Goal: Check status: Check status

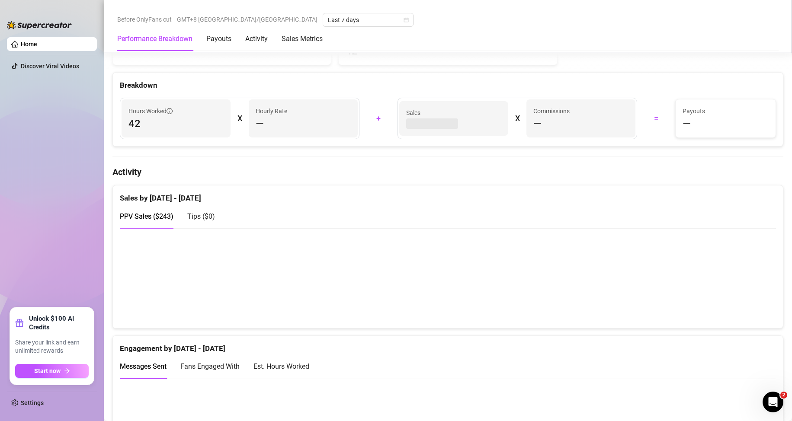
scroll to position [432, 0]
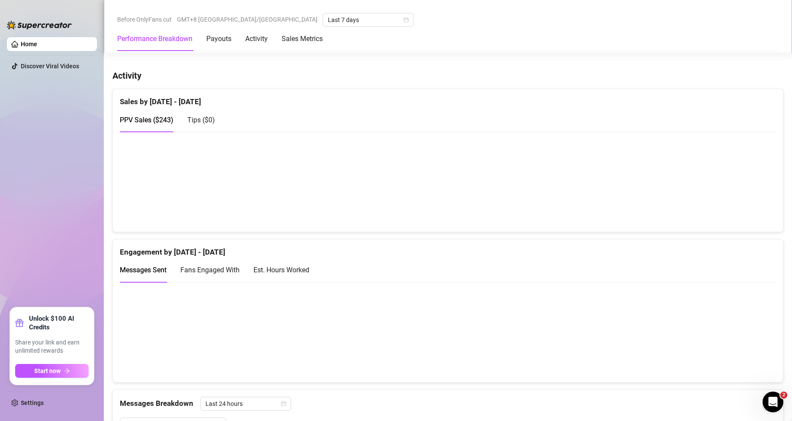
click at [206, 120] on span "Tips ( $0 )" at bounding box center [201, 120] width 28 height 8
click at [149, 118] on span "PPV Sales ( $243 )" at bounding box center [147, 120] width 54 height 8
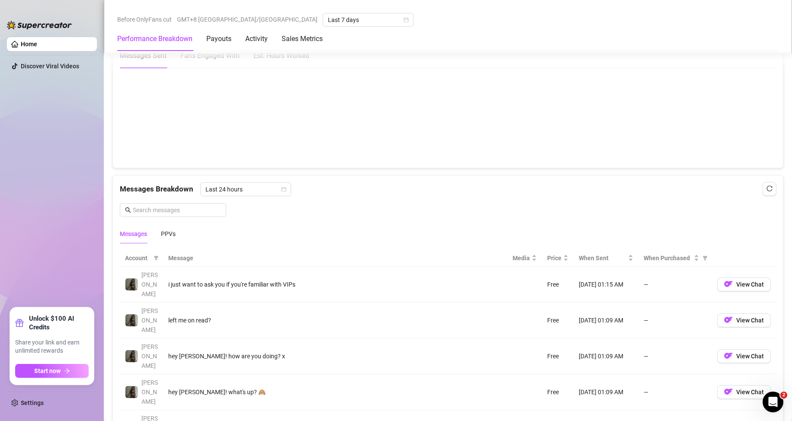
scroll to position [648, 0]
click at [170, 229] on div "PPVs" at bounding box center [168, 232] width 15 height 10
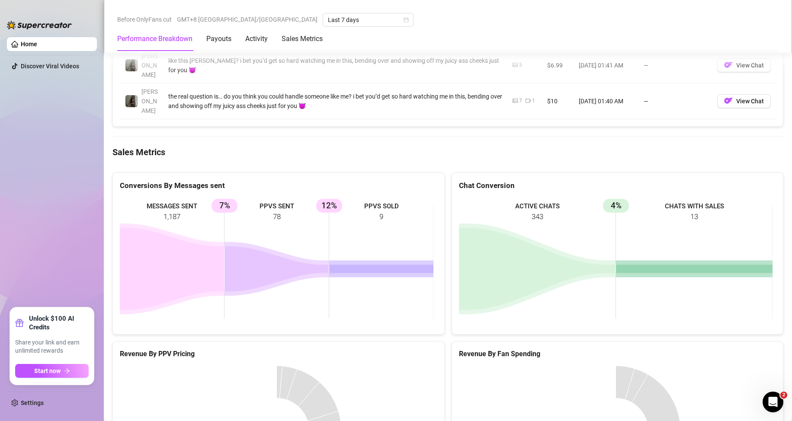
scroll to position [721, 0]
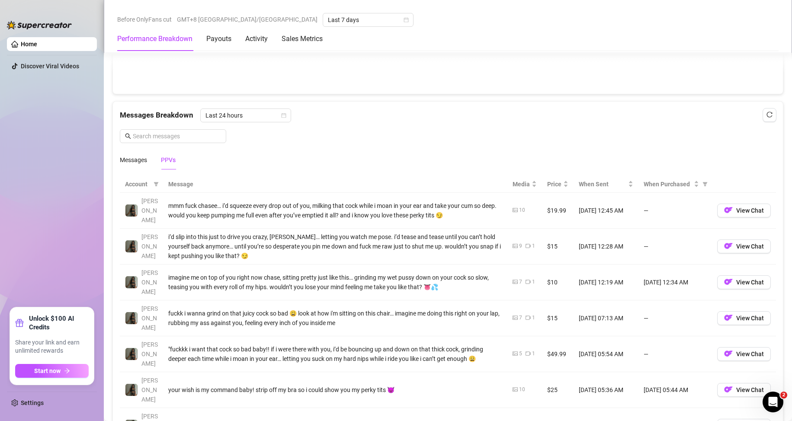
click at [555, 372] on td "$25" at bounding box center [558, 390] width 32 height 36
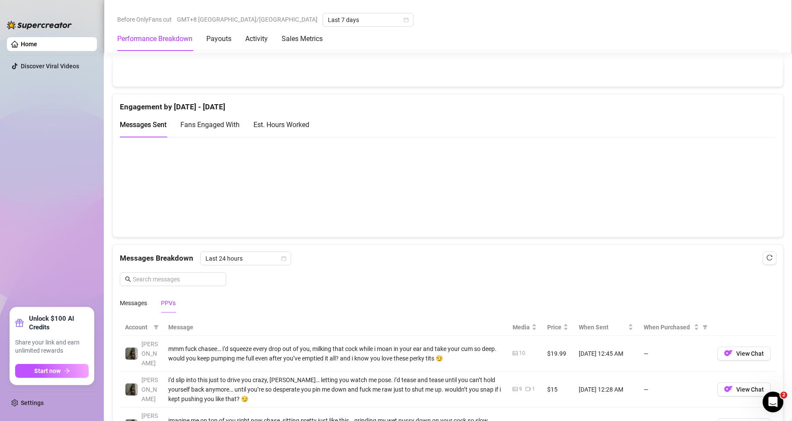
scroll to position [576, 0]
drag, startPoint x: 240, startPoint y: 252, endPoint x: 240, endPoint y: 261, distance: 8.2
click at [239, 253] on div "Last 24 hours" at bounding box center [245, 260] width 91 height 14
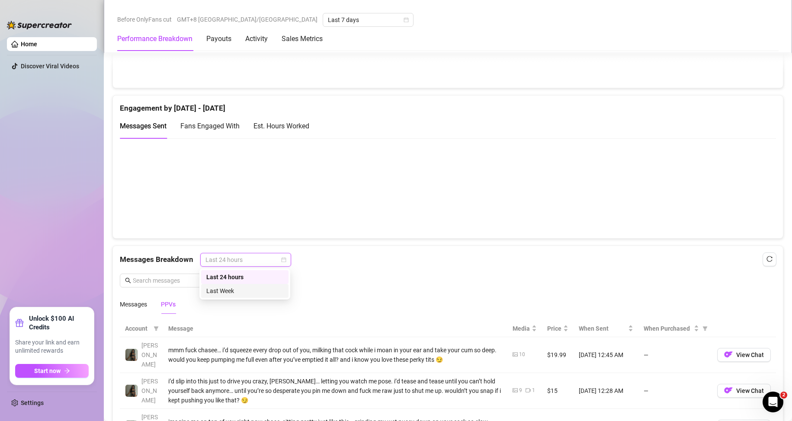
click at [244, 292] on div "Last Week" at bounding box center [244, 291] width 77 height 10
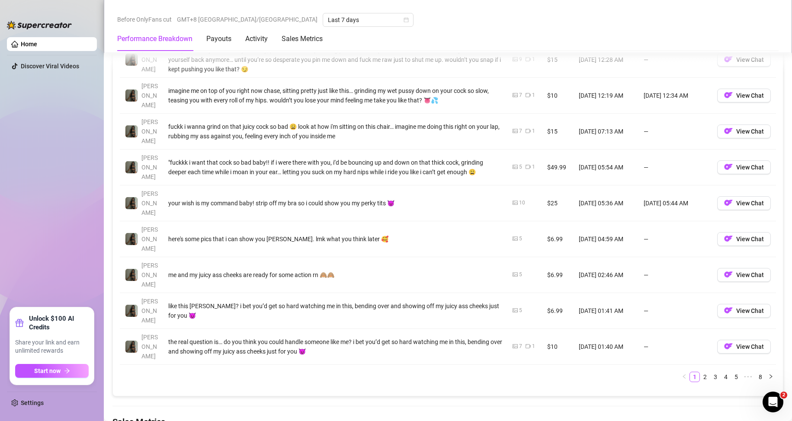
scroll to position [937, 0]
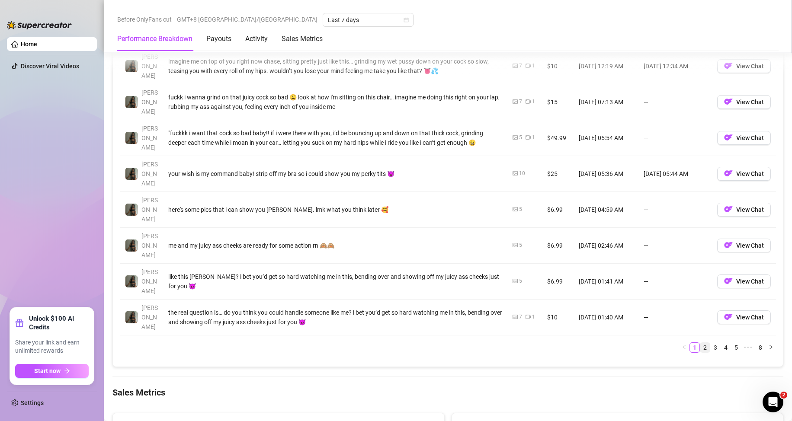
click at [700, 343] on link "2" at bounding box center [705, 348] width 10 height 10
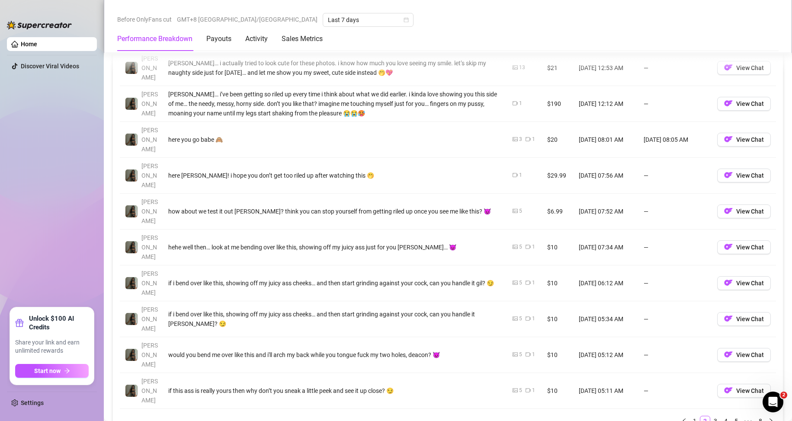
scroll to position [865, 0]
click at [711, 415] on link "3" at bounding box center [715, 420] width 10 height 10
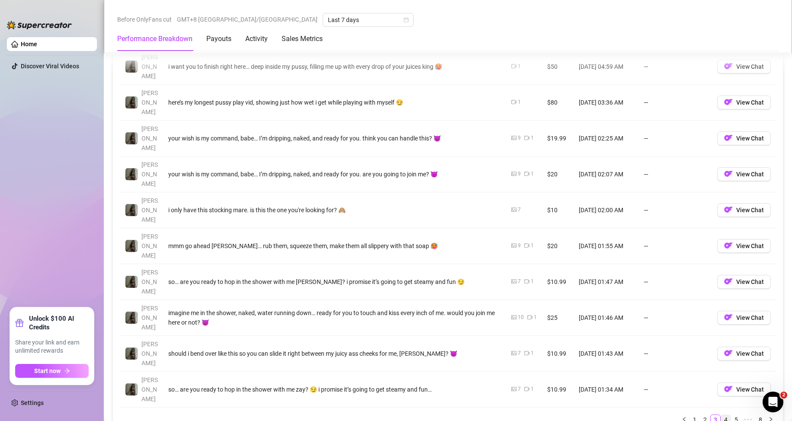
click at [721, 415] on link "4" at bounding box center [726, 420] width 10 height 10
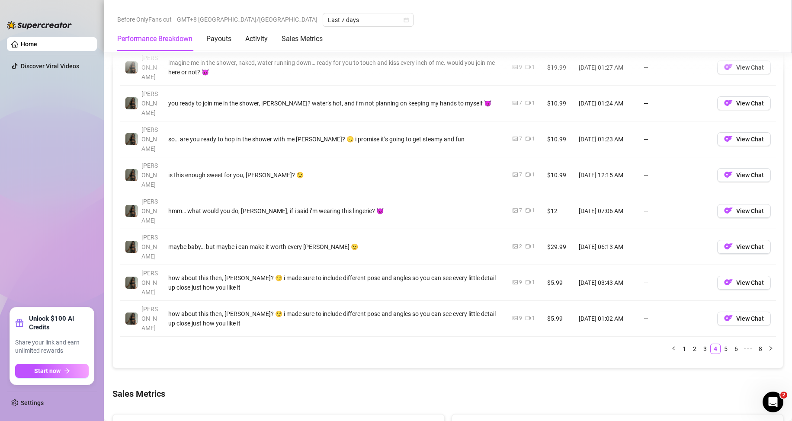
scroll to position [937, 0]
click at [690, 343] on link "2" at bounding box center [695, 348] width 10 height 10
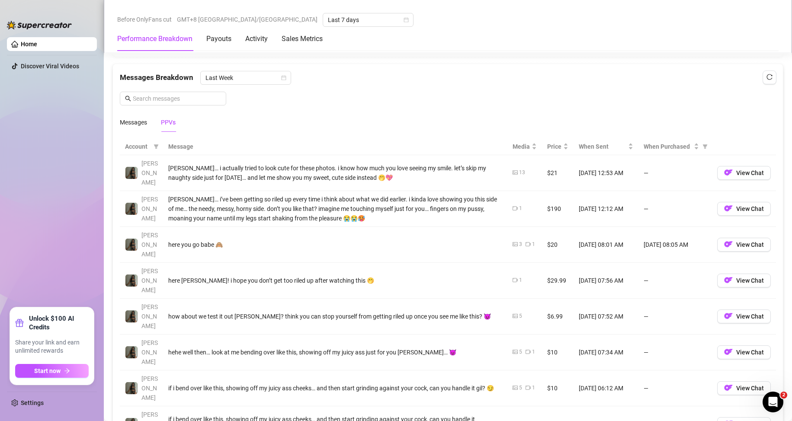
scroll to position [865, 0]
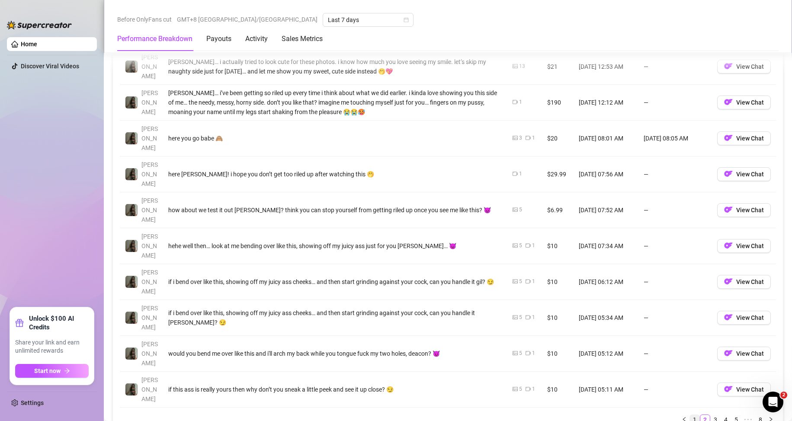
click at [690, 415] on link "1" at bounding box center [695, 420] width 10 height 10
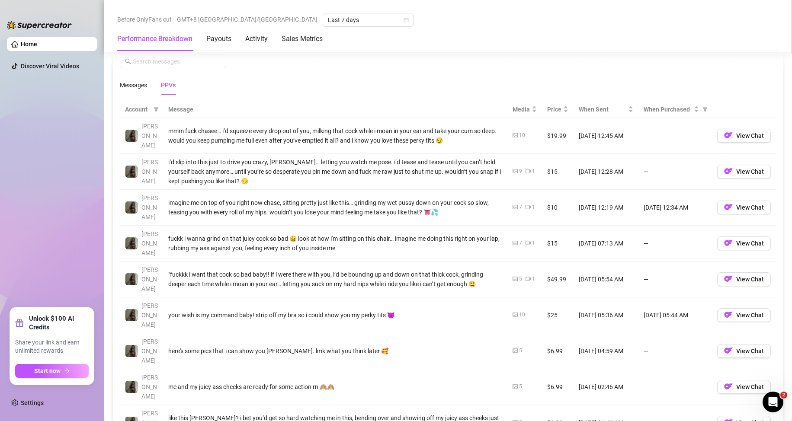
scroll to position [792, 0]
